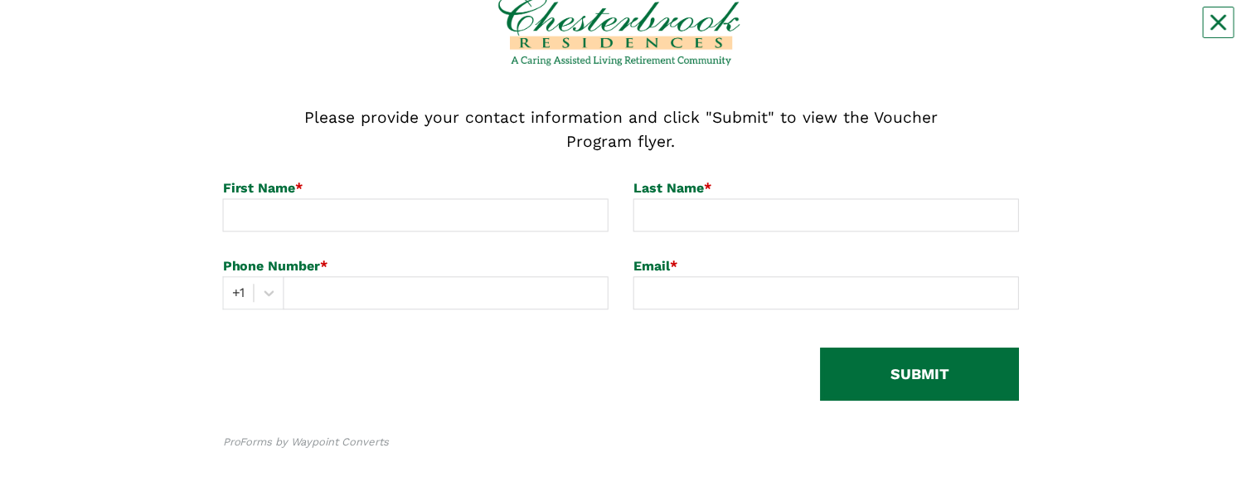
scroll to position [77, 0]
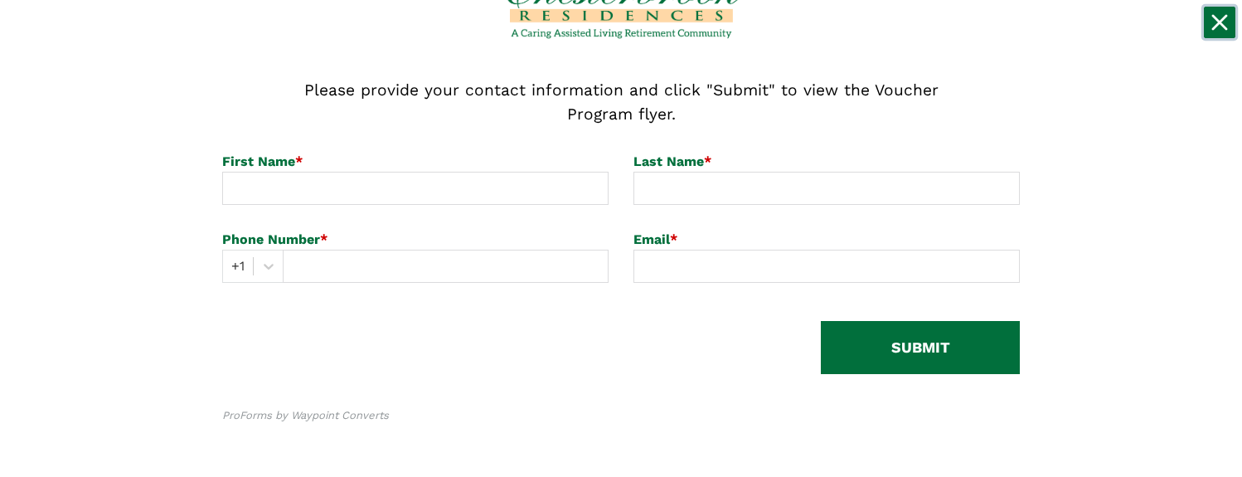
click at [1224, 30] on icon "Close" at bounding box center [1219, 22] width 17 height 17
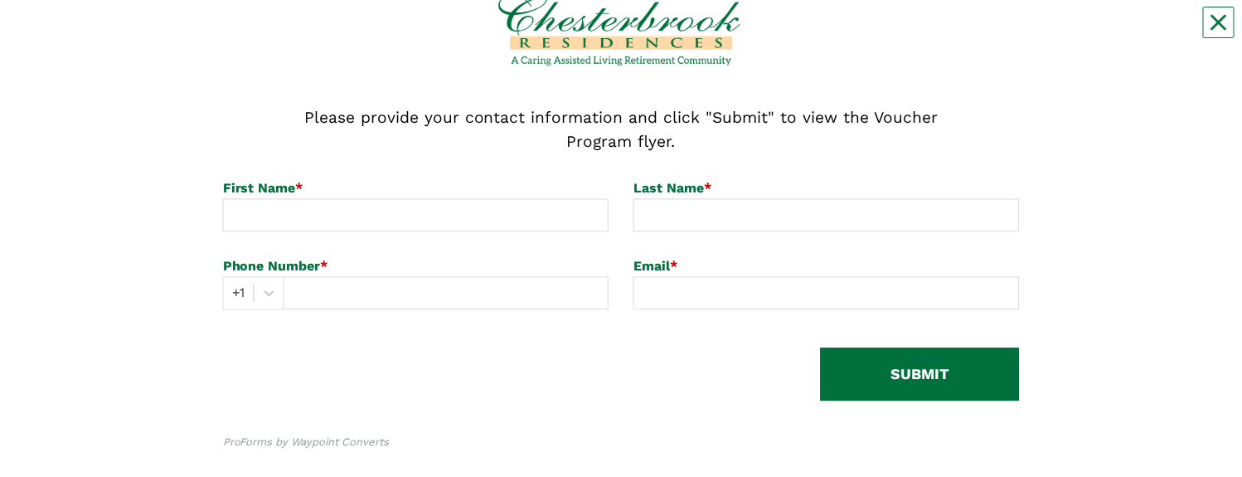
scroll to position [77, 0]
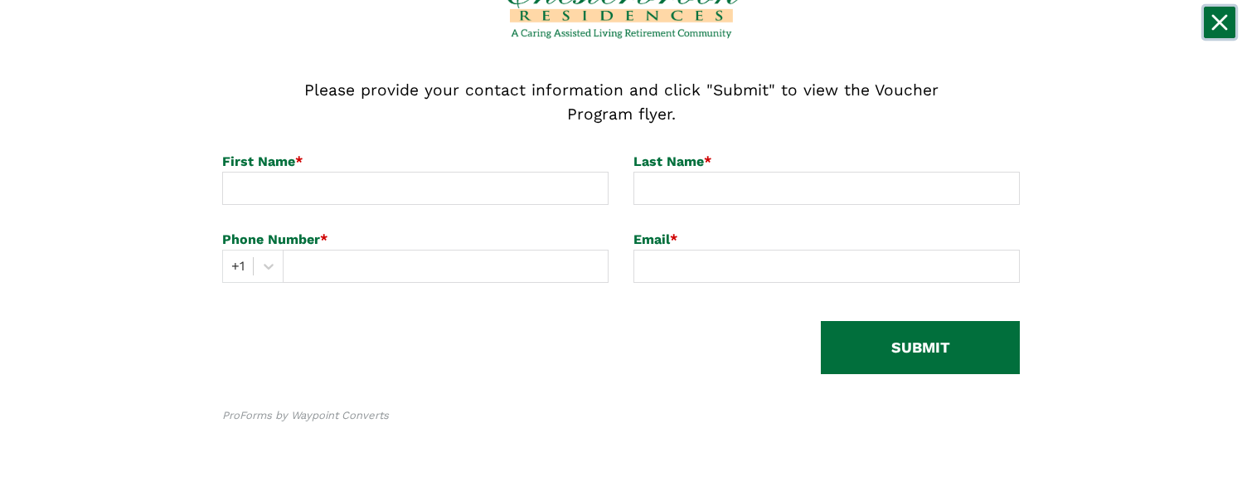
click at [1217, 36] on button "Close" at bounding box center [1219, 22] width 31 height 31
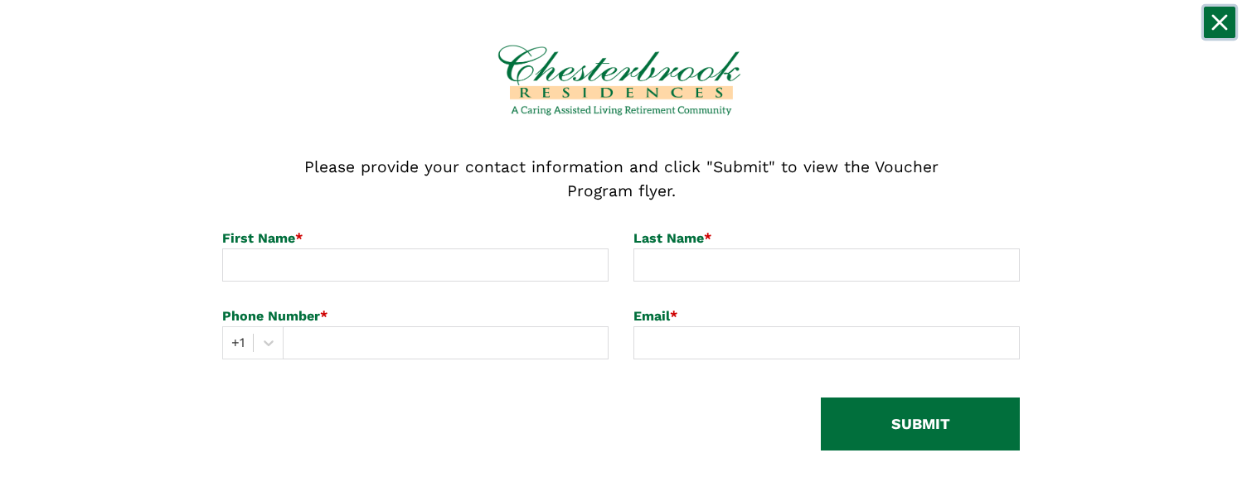
click at [1220, 30] on icon "Close" at bounding box center [1219, 22] width 17 height 17
click at [363, 32] on input at bounding box center [415, 265] width 386 height 33
click at [475, 32] on input "text" at bounding box center [446, 343] width 326 height 33
click at [478, 32] on input at bounding box center [415, 265] width 386 height 33
click at [443, 32] on input at bounding box center [415, 265] width 386 height 33
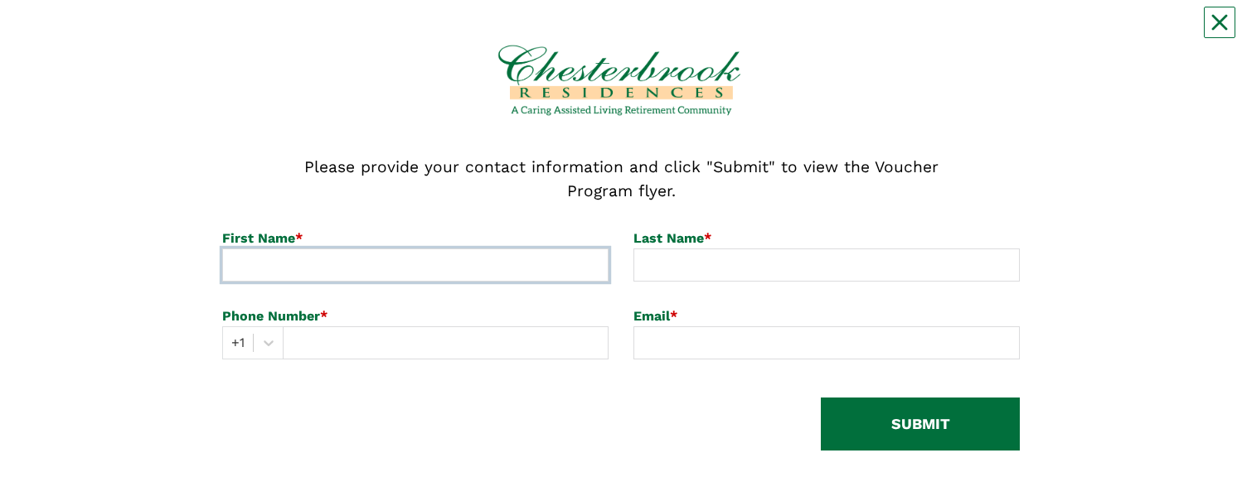
type input "k"
type input "[PERSON_NAME]"
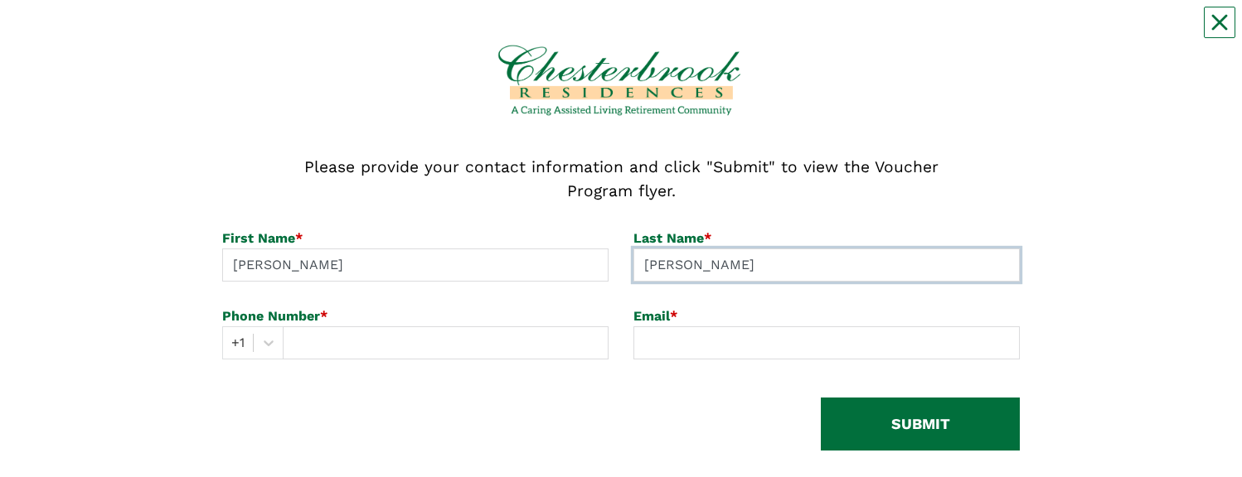
type input "[PERSON_NAME]"
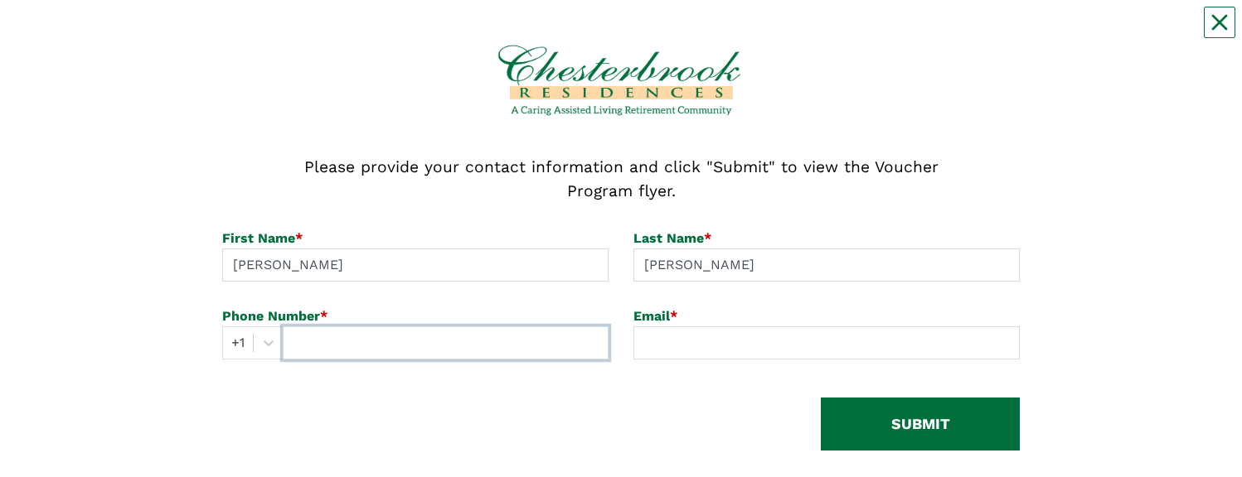
click at [405, 32] on input "text" at bounding box center [446, 343] width 326 height 33
type input "2126281560"
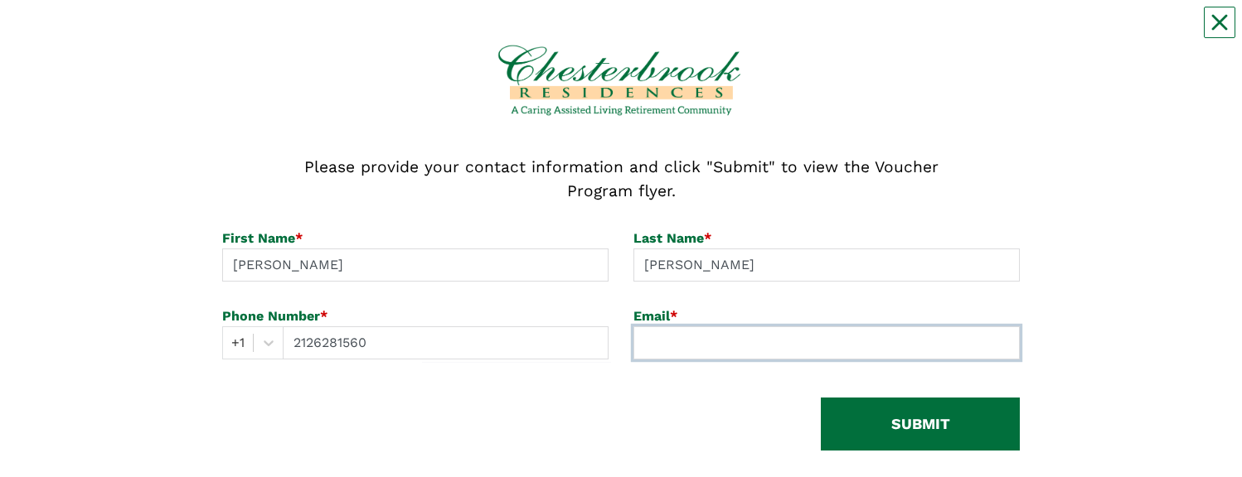
click at [676, 32] on input at bounding box center [826, 343] width 386 height 33
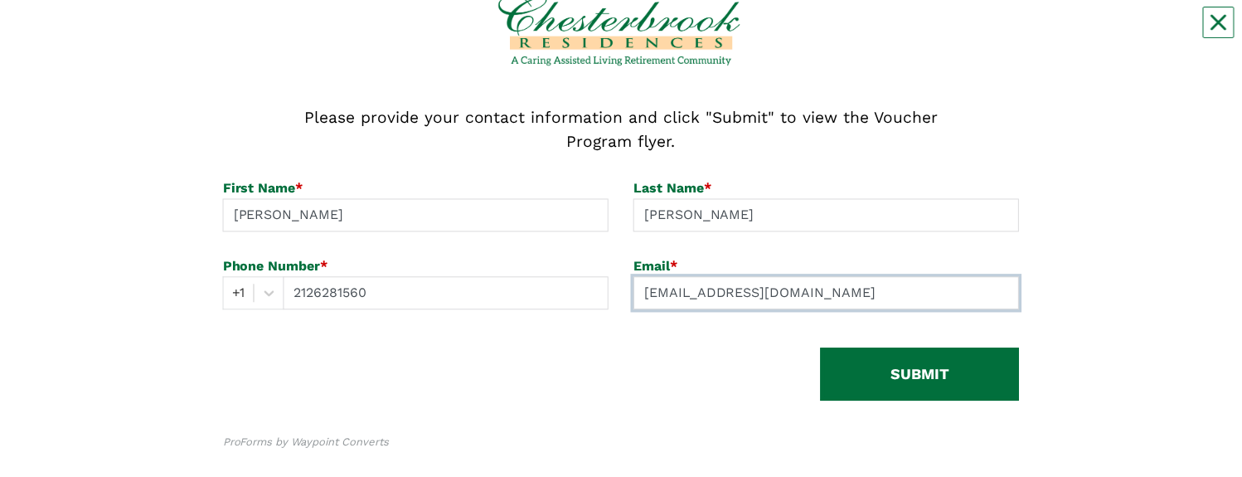
scroll to position [77, 0]
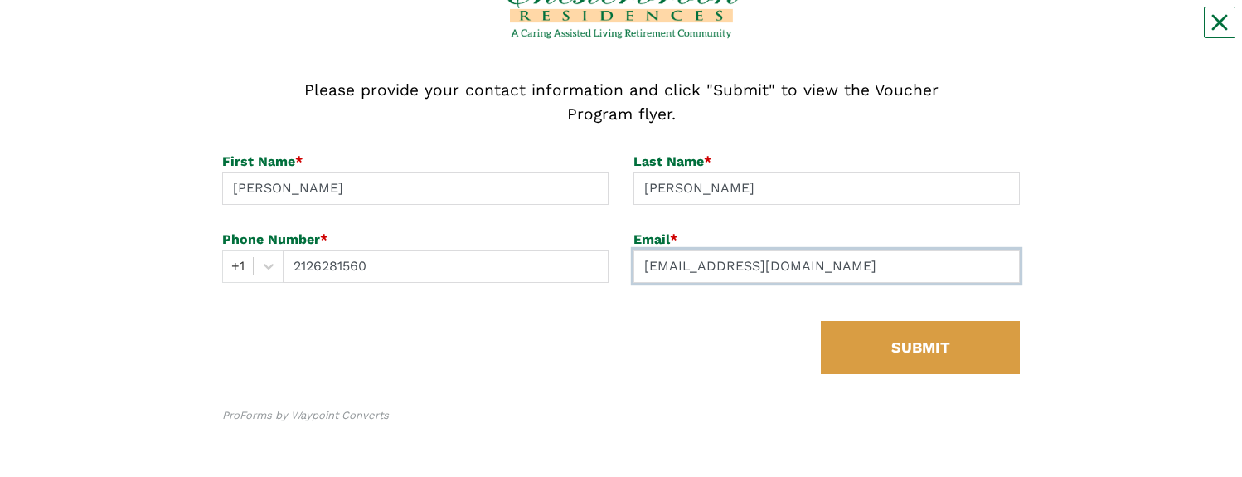
type input "[EMAIL_ADDRESS][DOMAIN_NAME]"
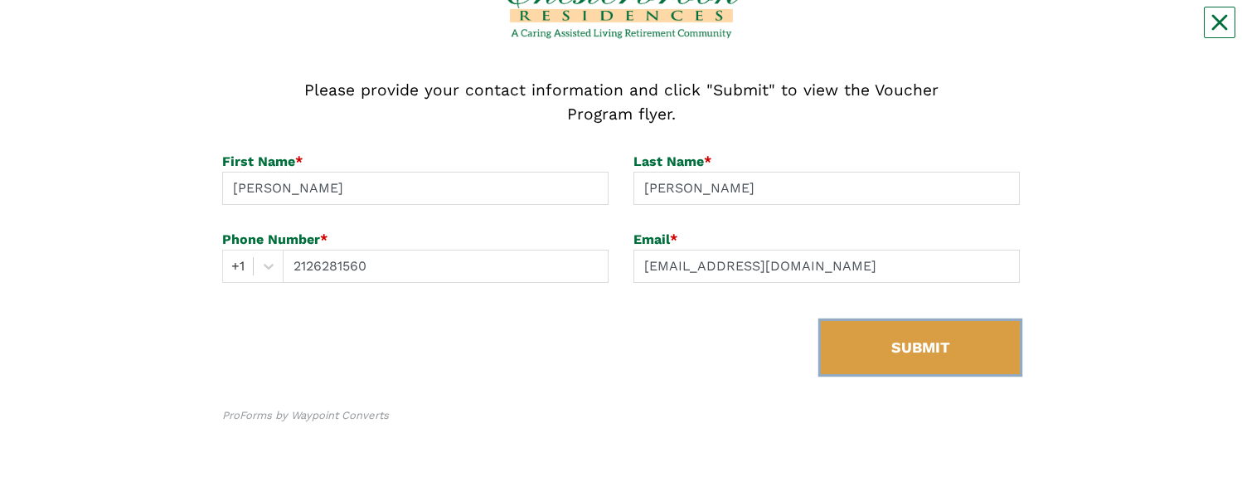
click at [926, 32] on button "SUBMIT" at bounding box center [920, 347] width 199 height 53
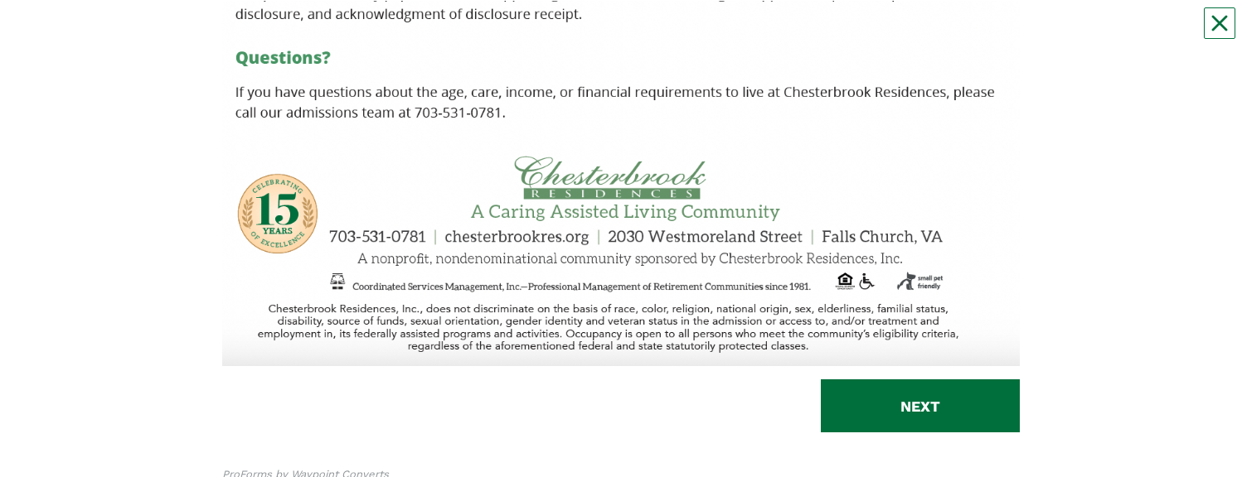
scroll to position [831, 0]
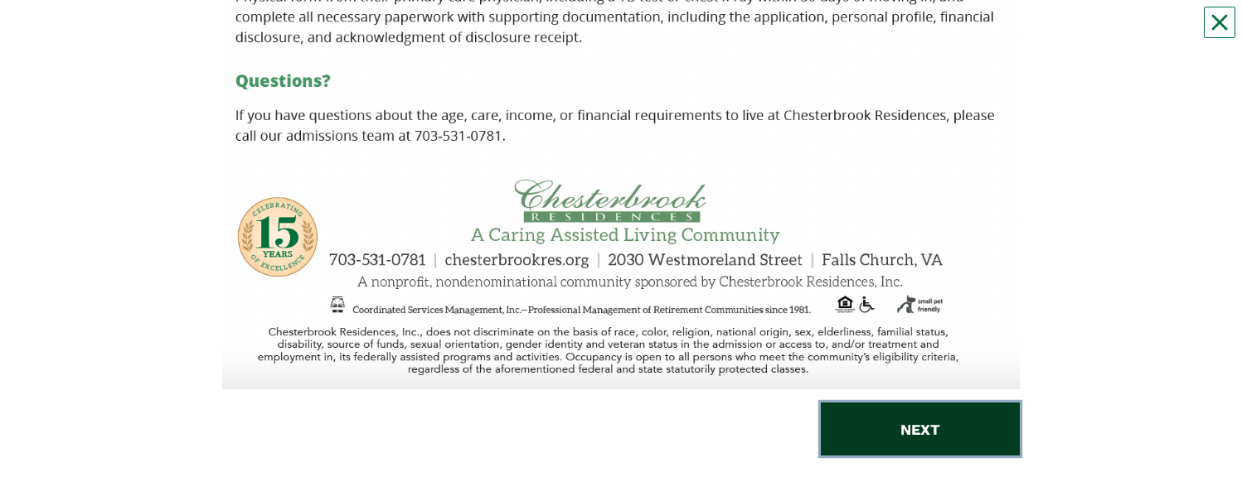
click at [928, 32] on button "NEXT" at bounding box center [920, 429] width 199 height 53
